Goal: Information Seeking & Learning: Learn about a topic

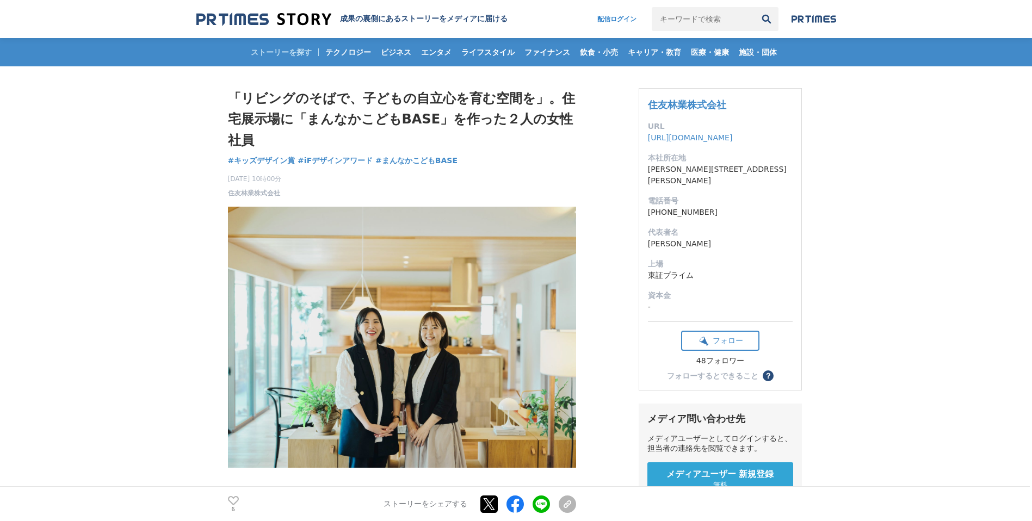
scroll to position [312, 0]
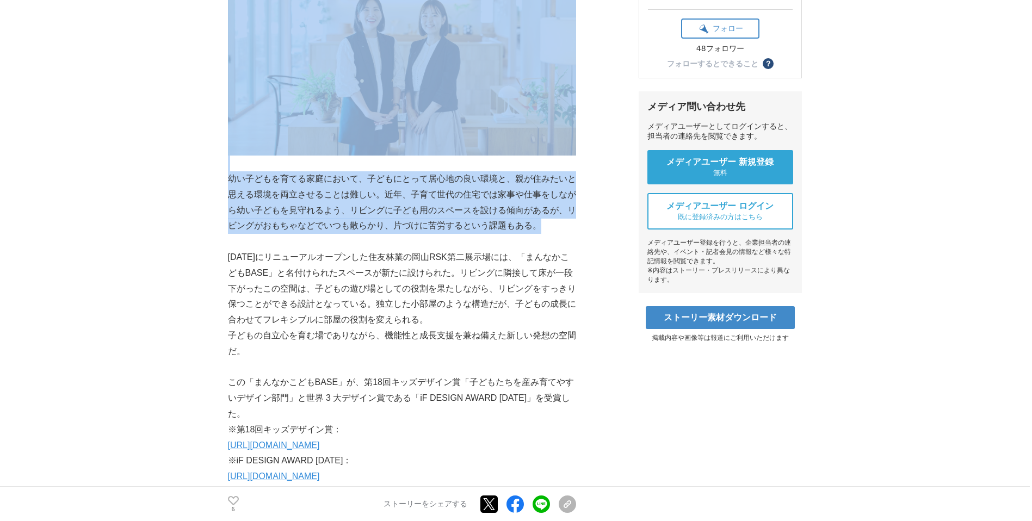
drag, startPoint x: 227, startPoint y: 178, endPoint x: 541, endPoint y: 229, distance: 318.4
click at [542, 228] on p "幼い子どもを育てる家庭において、子どもにとって居心地の良い環境と、親が住みたいと思える環境を両立させることは難しい。近年、子育て世代の住宅では家事や仕事をしな…" at bounding box center [402, 202] width 348 height 63
click at [537, 232] on p "幼い子どもを育てる家庭において、子どもにとって居心地の良い環境と、親が住みたいと思える環境を両立させることは難しい。近年、子育て世代の住宅では家事や仕事をしな…" at bounding box center [402, 202] width 348 height 63
click at [545, 333] on p "子どもの自立心を育む場でありながら、機能性と成長支援を兼ね備えた新しい発想の空間だ。" at bounding box center [402, 344] width 348 height 32
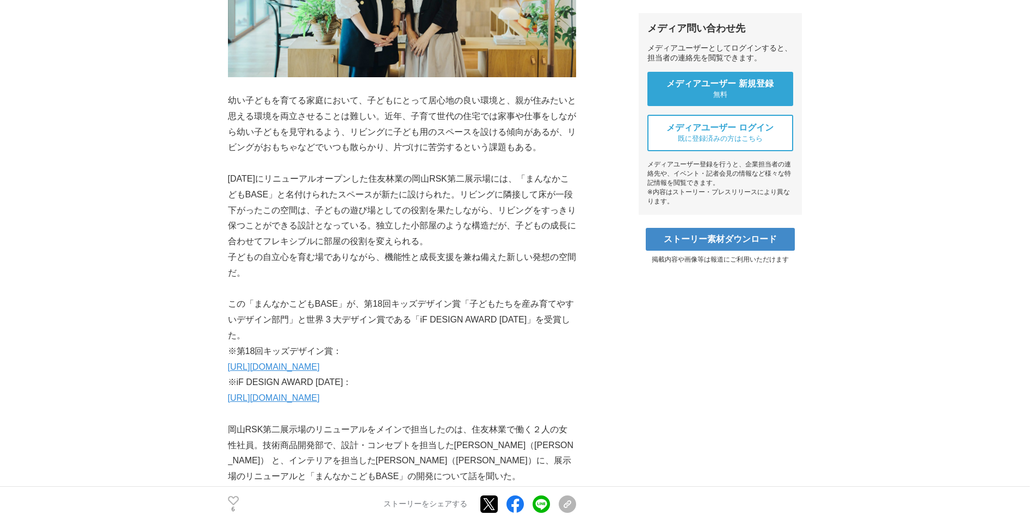
scroll to position [469, 0]
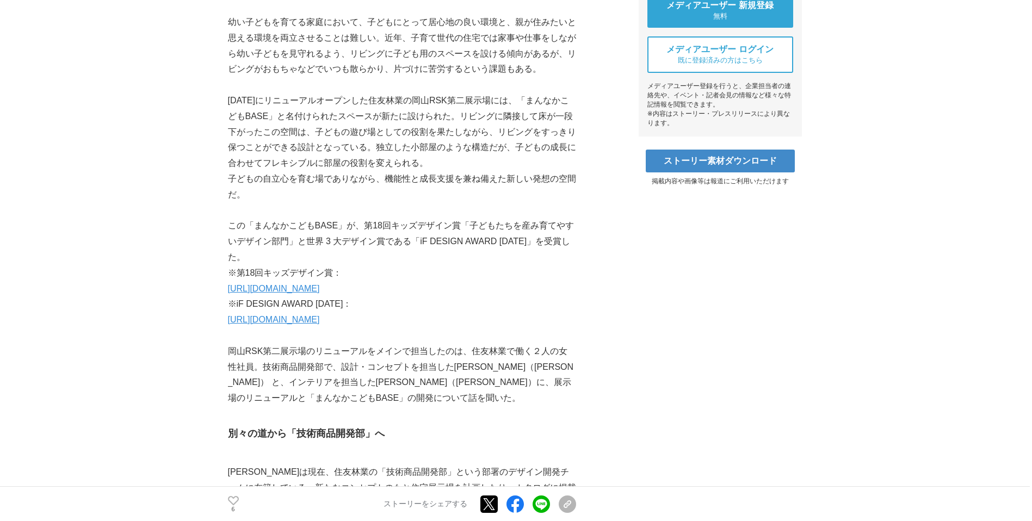
click at [299, 285] on link "[URL][DOMAIN_NAME]" at bounding box center [274, 288] width 92 height 9
click at [320, 319] on link "[URL][DOMAIN_NAME]" at bounding box center [274, 319] width 92 height 9
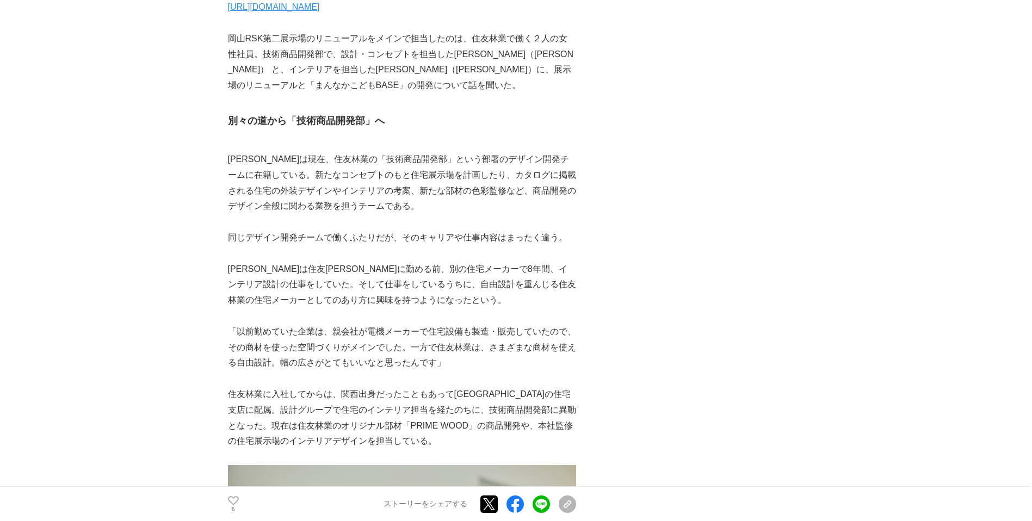
scroll to position [859, 0]
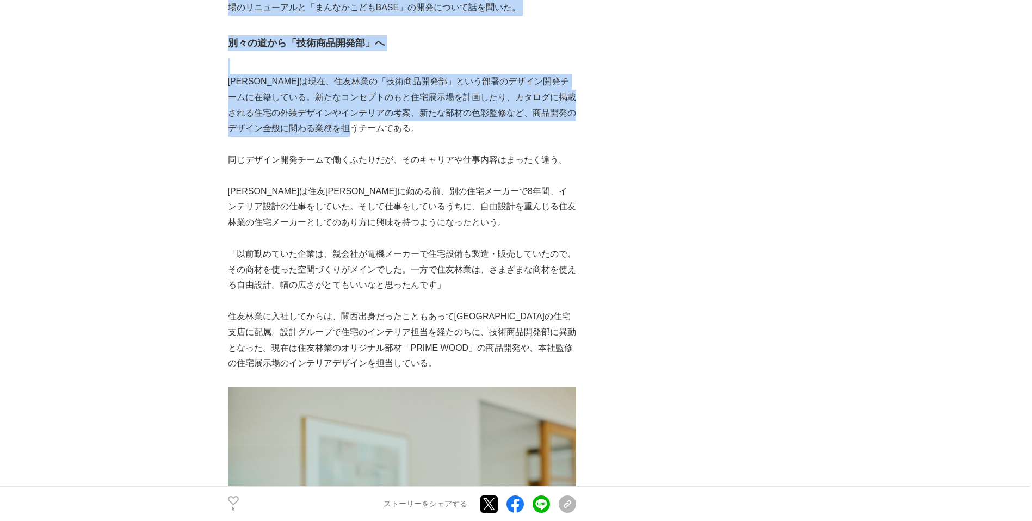
drag, startPoint x: 226, startPoint y: 82, endPoint x: 393, endPoint y: 124, distance: 171.7
click at [393, 126] on p "[PERSON_NAME]は現在、住友林業の「技術商品開発部」という部署のデザイン開発チームに在籍している。新たなコンセプトのもと住宅展示場を計画したり、カタ…" at bounding box center [402, 105] width 348 height 63
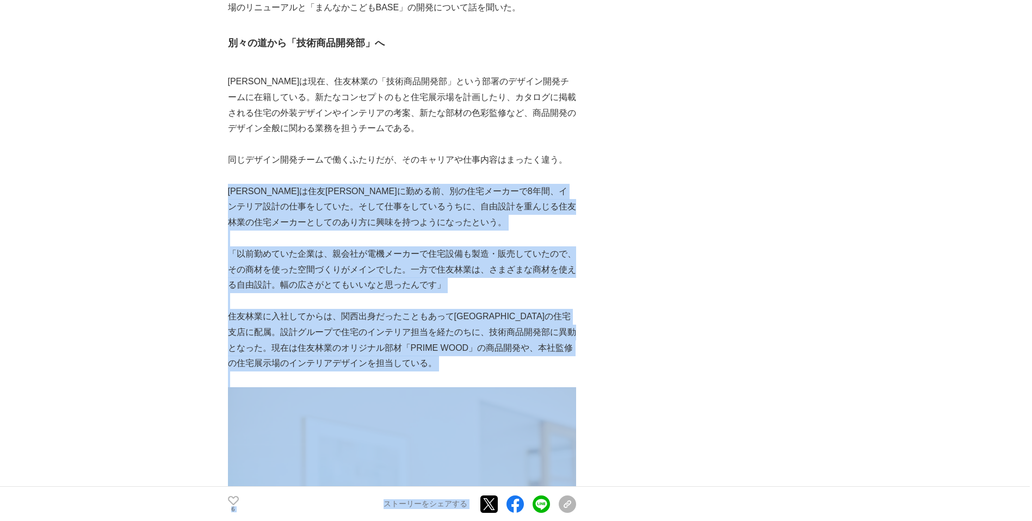
drag, startPoint x: 229, startPoint y: 189, endPoint x: 580, endPoint y: 227, distance: 352.8
drag, startPoint x: 570, startPoint y: 229, endPoint x: 561, endPoint y: 228, distance: 9.8
click at [562, 228] on p "[PERSON_NAME]は住友[PERSON_NAME]に勤める前、別の住宅メーカーで8年間、インテリア設計の仕事をしていた。そして仕事をしているうちに、自…" at bounding box center [402, 207] width 348 height 47
click at [510, 229] on p "[PERSON_NAME]は住友[PERSON_NAME]に勤める前、別の住宅メーカーで8年間、インテリア設計の仕事をしていた。そして仕事をしているうちに、自…" at bounding box center [402, 207] width 348 height 47
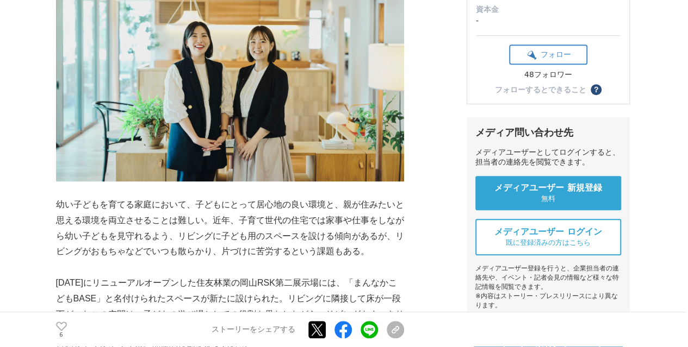
scroll to position [0, 0]
